Goal: Task Accomplishment & Management: Manage account settings

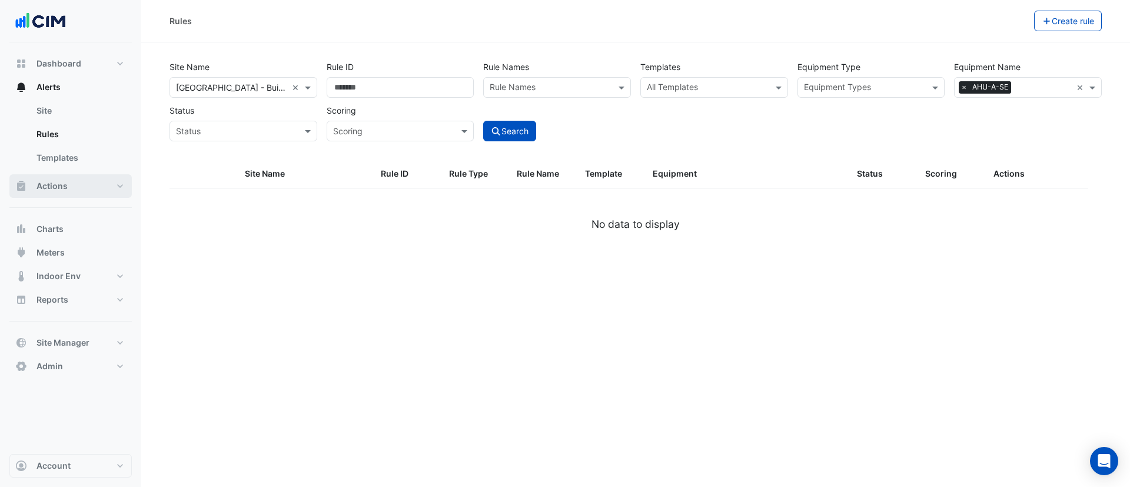
click at [66, 192] on button "Actions" at bounding box center [70, 186] width 122 height 24
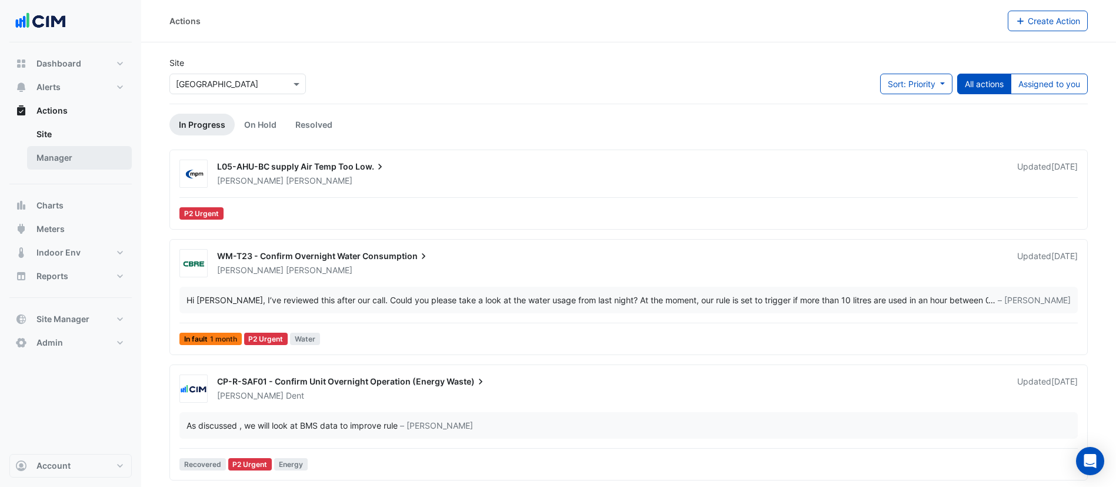
click at [65, 163] on link "Manager" at bounding box center [79, 158] width 105 height 24
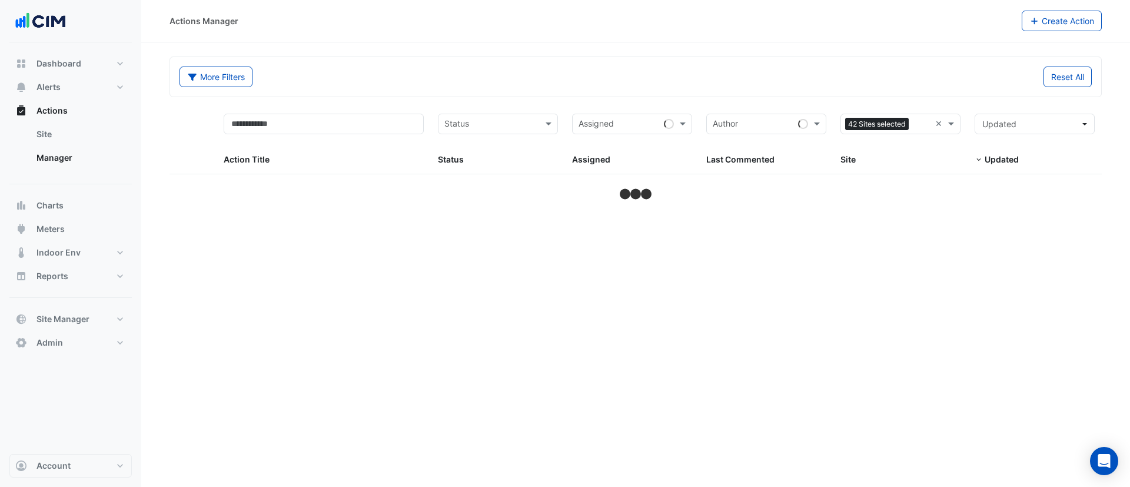
select select "***"
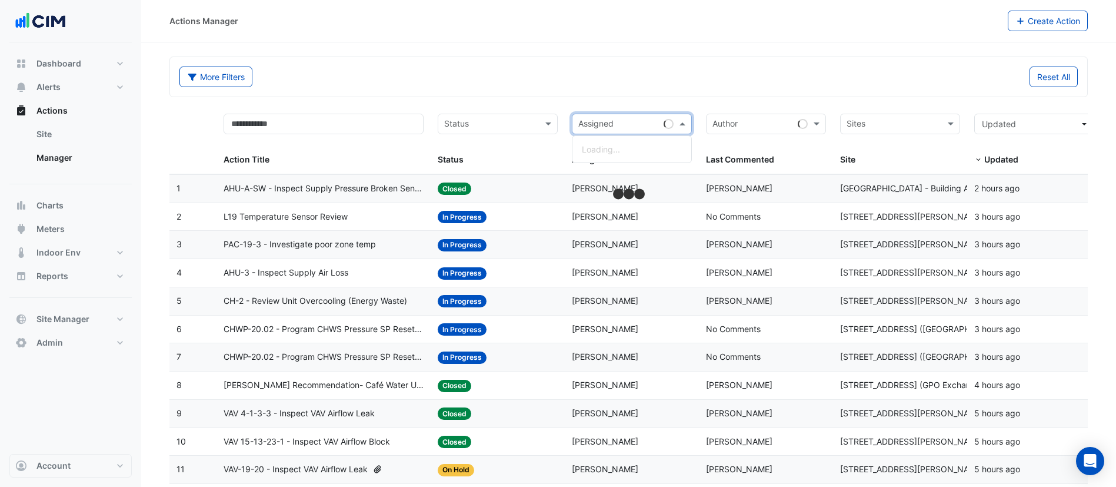
click at [613, 125] on input "text" at bounding box center [618, 125] width 81 height 14
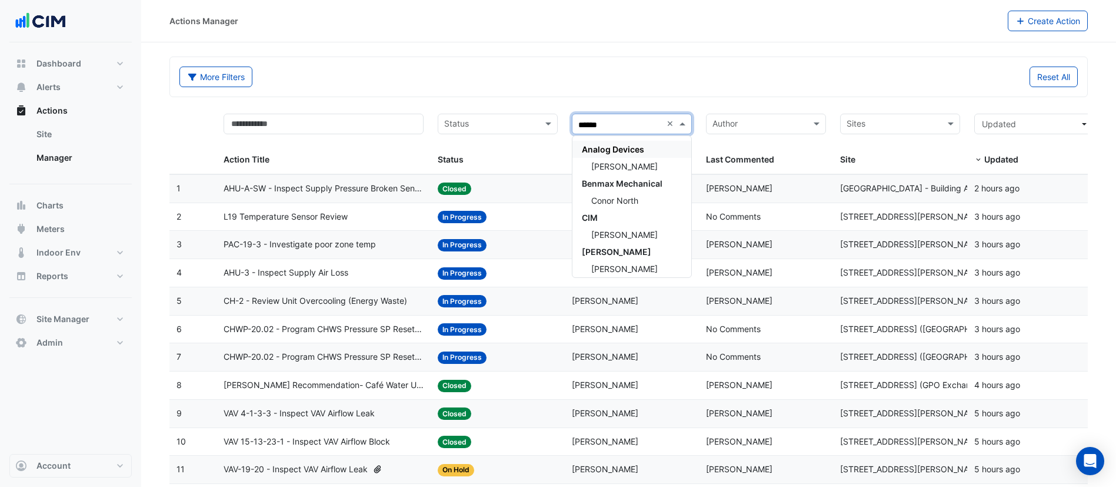
type input "*******"
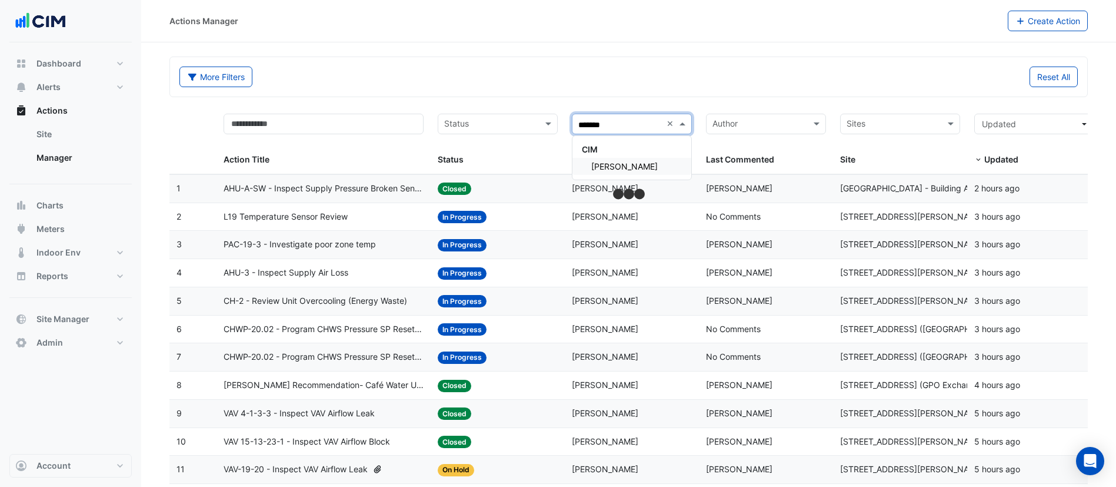
click at [617, 162] on span "[PERSON_NAME]" at bounding box center [624, 166] width 66 height 10
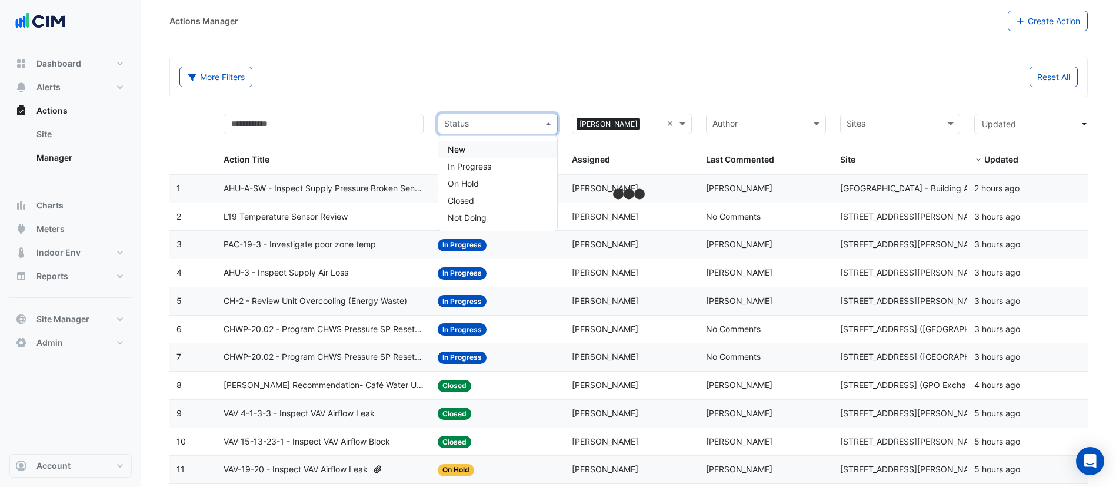
click at [504, 126] on input "text" at bounding box center [491, 125] width 94 height 14
click at [472, 166] on span "In Progress" at bounding box center [470, 166] width 44 height 10
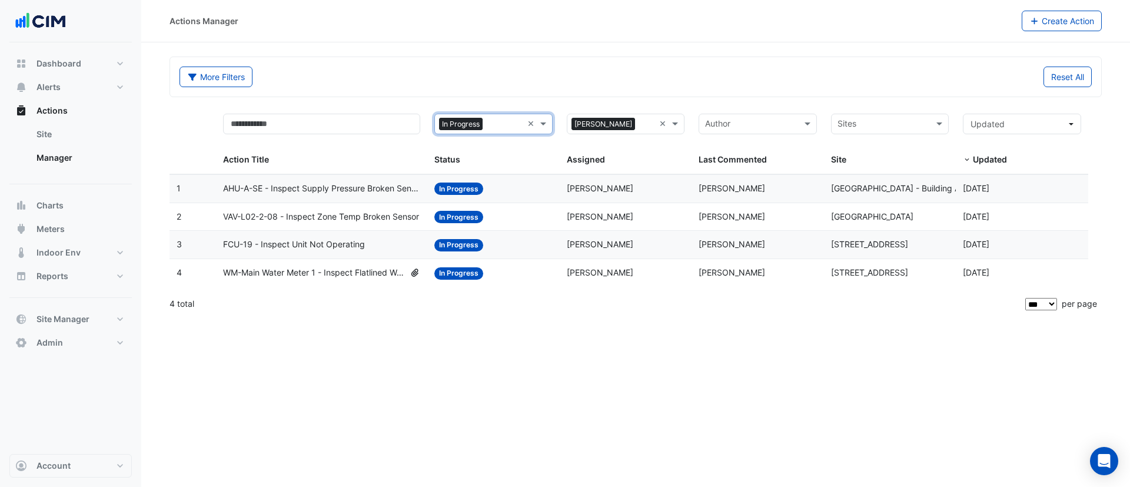
click at [568, 185] on span "[PERSON_NAME]" at bounding box center [600, 188] width 66 height 10
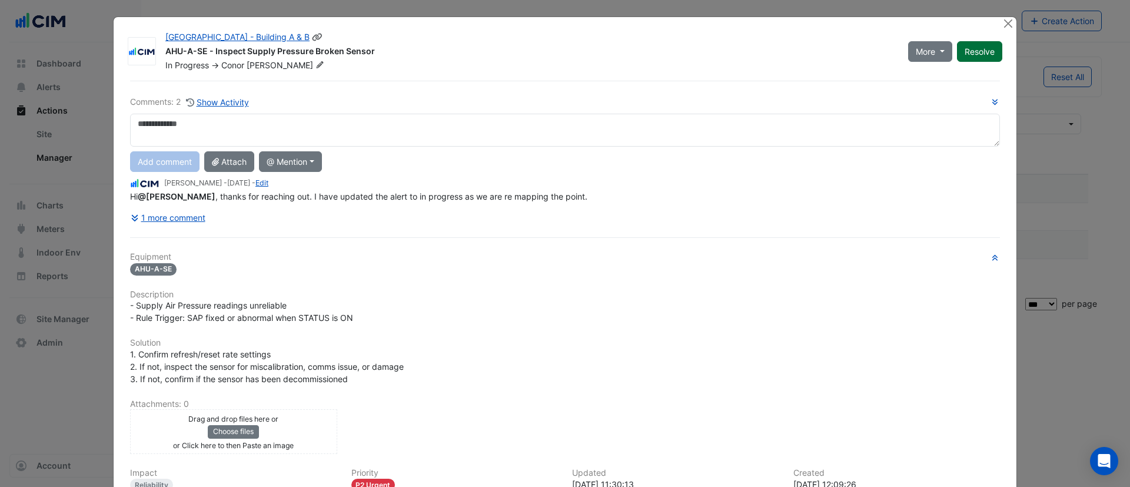
click at [973, 45] on button "Resolve" at bounding box center [979, 51] width 45 height 21
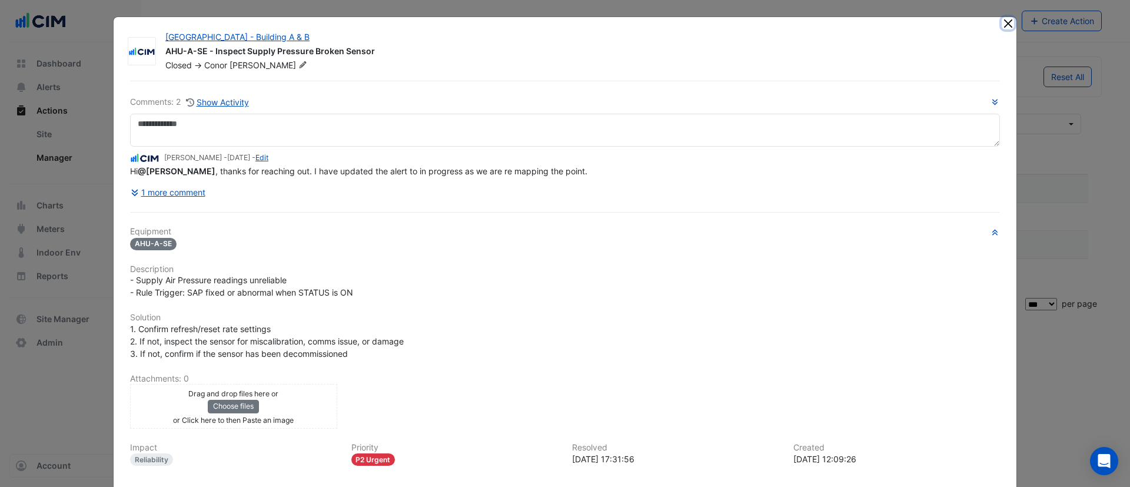
click at [1003, 22] on button "Close" at bounding box center [1007, 23] width 12 height 12
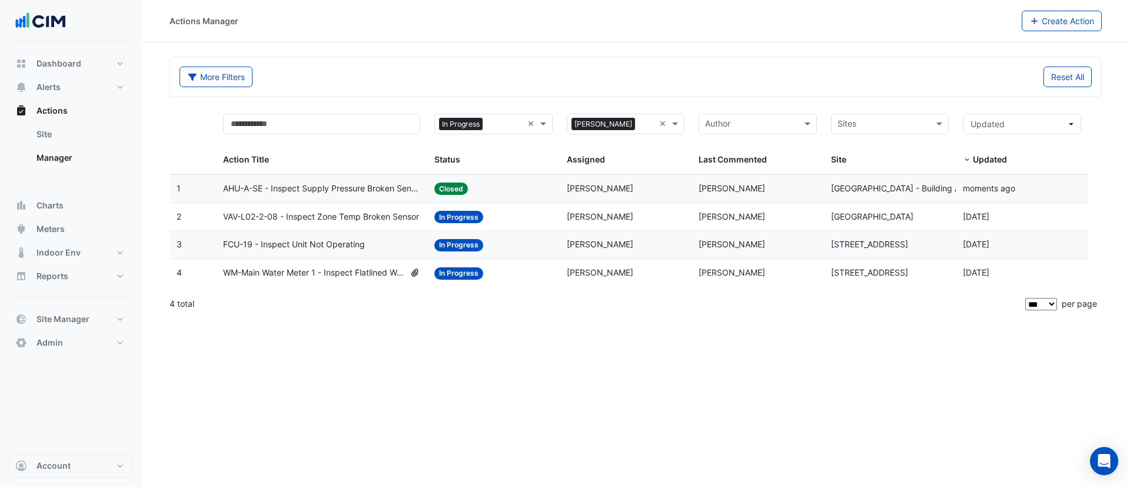
click at [521, 277] on div "Status: In Progress" at bounding box center [493, 273] width 118 height 14
